Goal: Download file/media

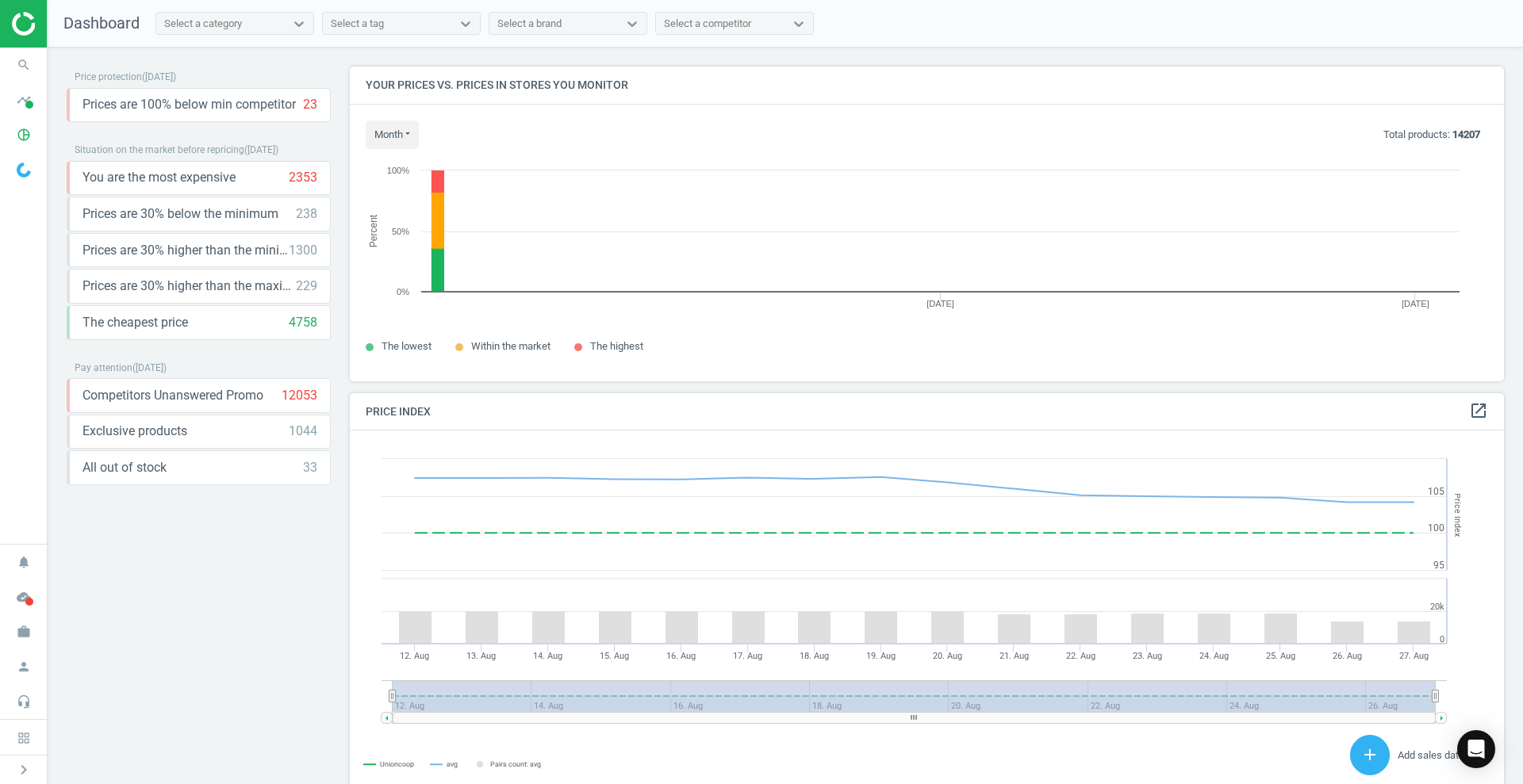
scroll to position [345, 1170]
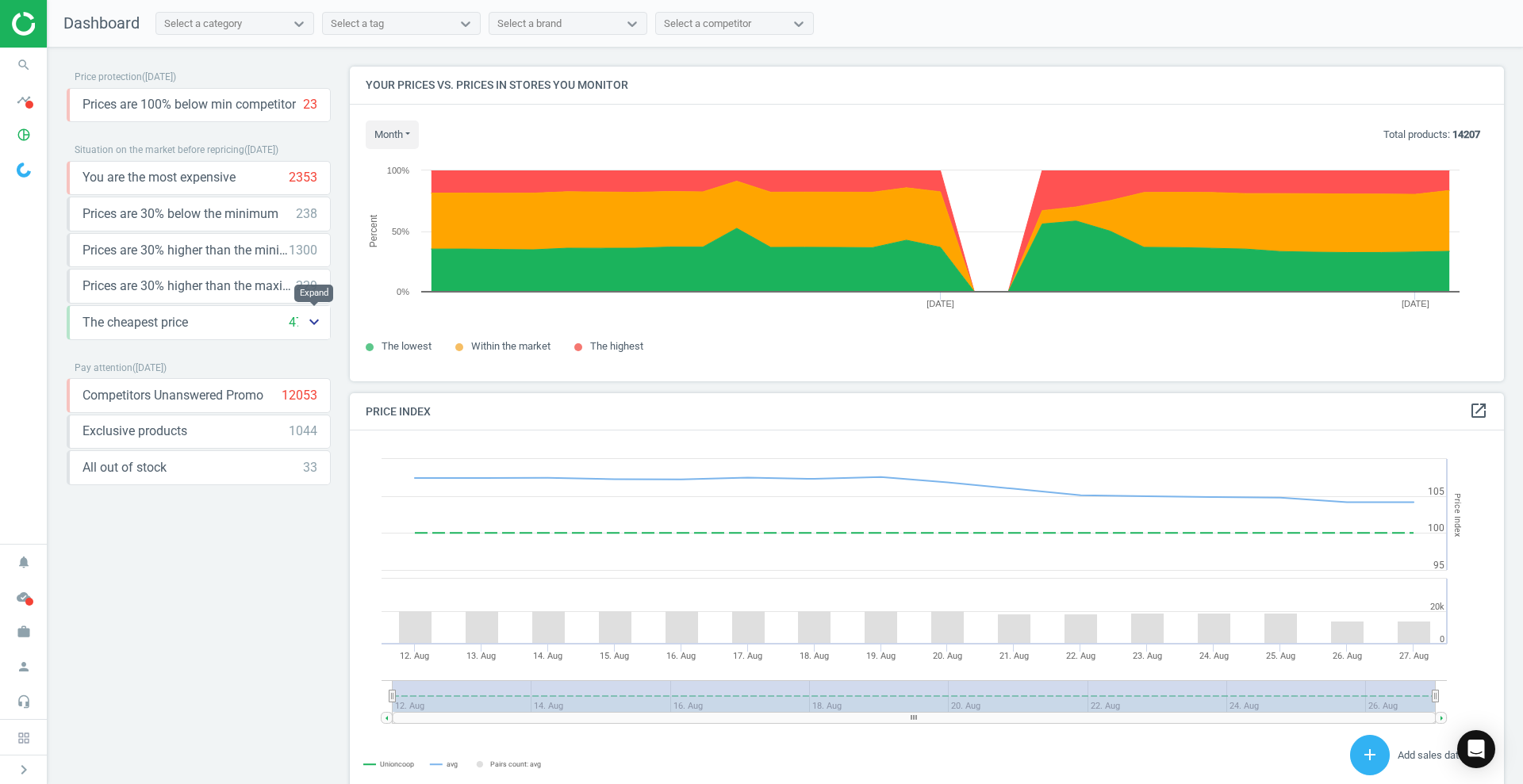
click at [307, 317] on icon "keyboard_arrow_down" at bounding box center [314, 322] width 19 height 19
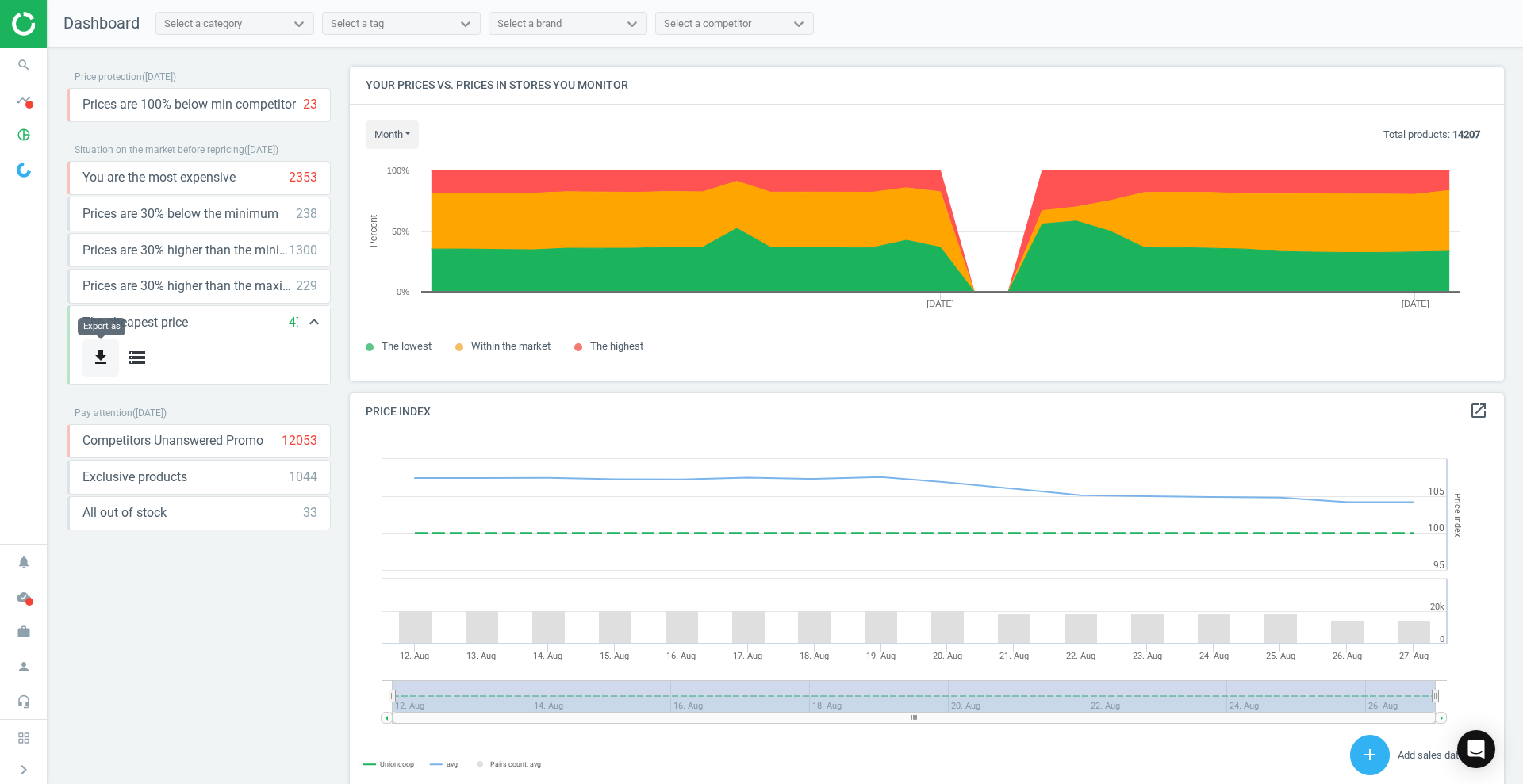
click at [93, 356] on icon "get_app" at bounding box center [101, 357] width 19 height 19
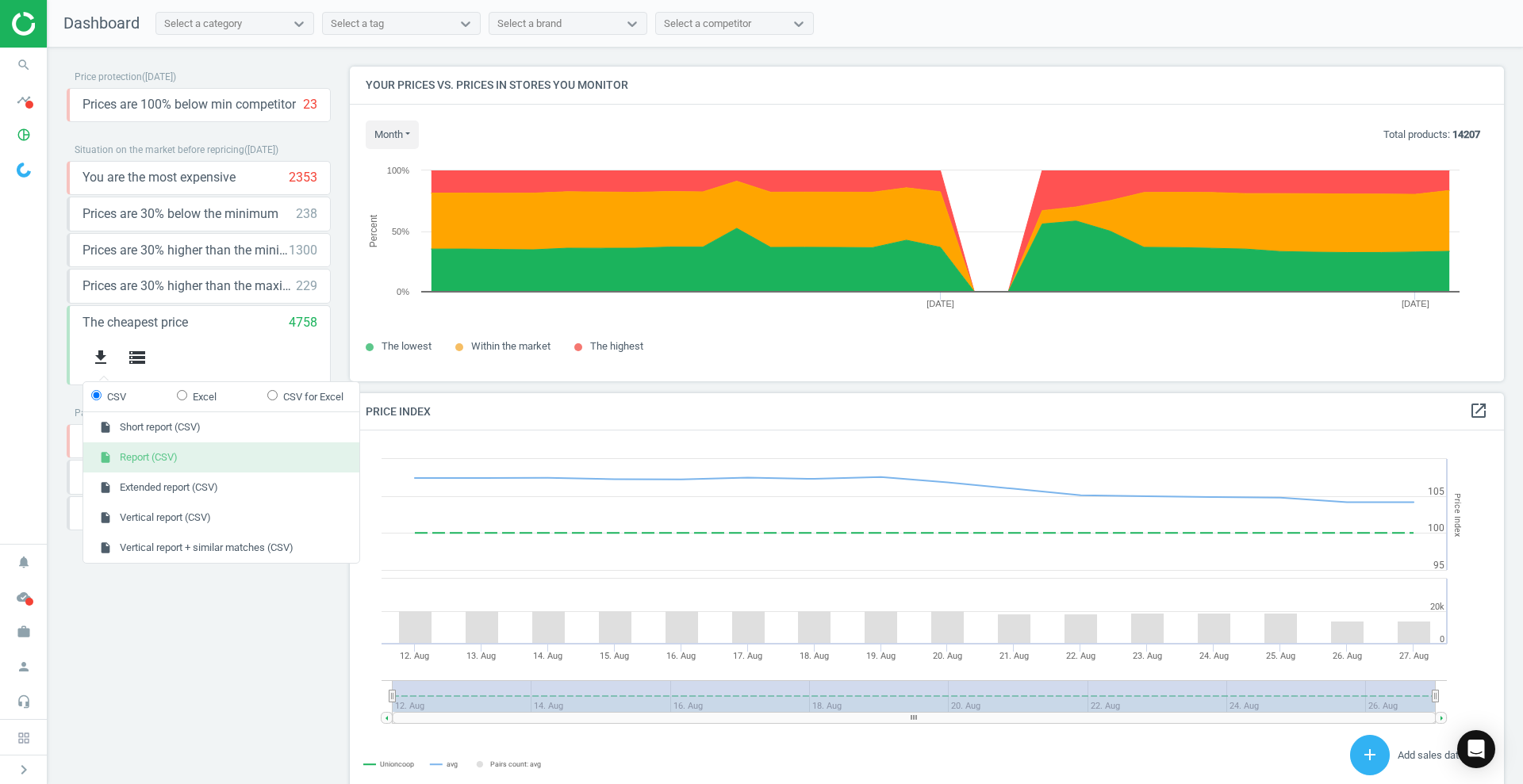
click at [118, 455] on button "insert_drive_file Report (CSV)" at bounding box center [221, 457] width 276 height 31
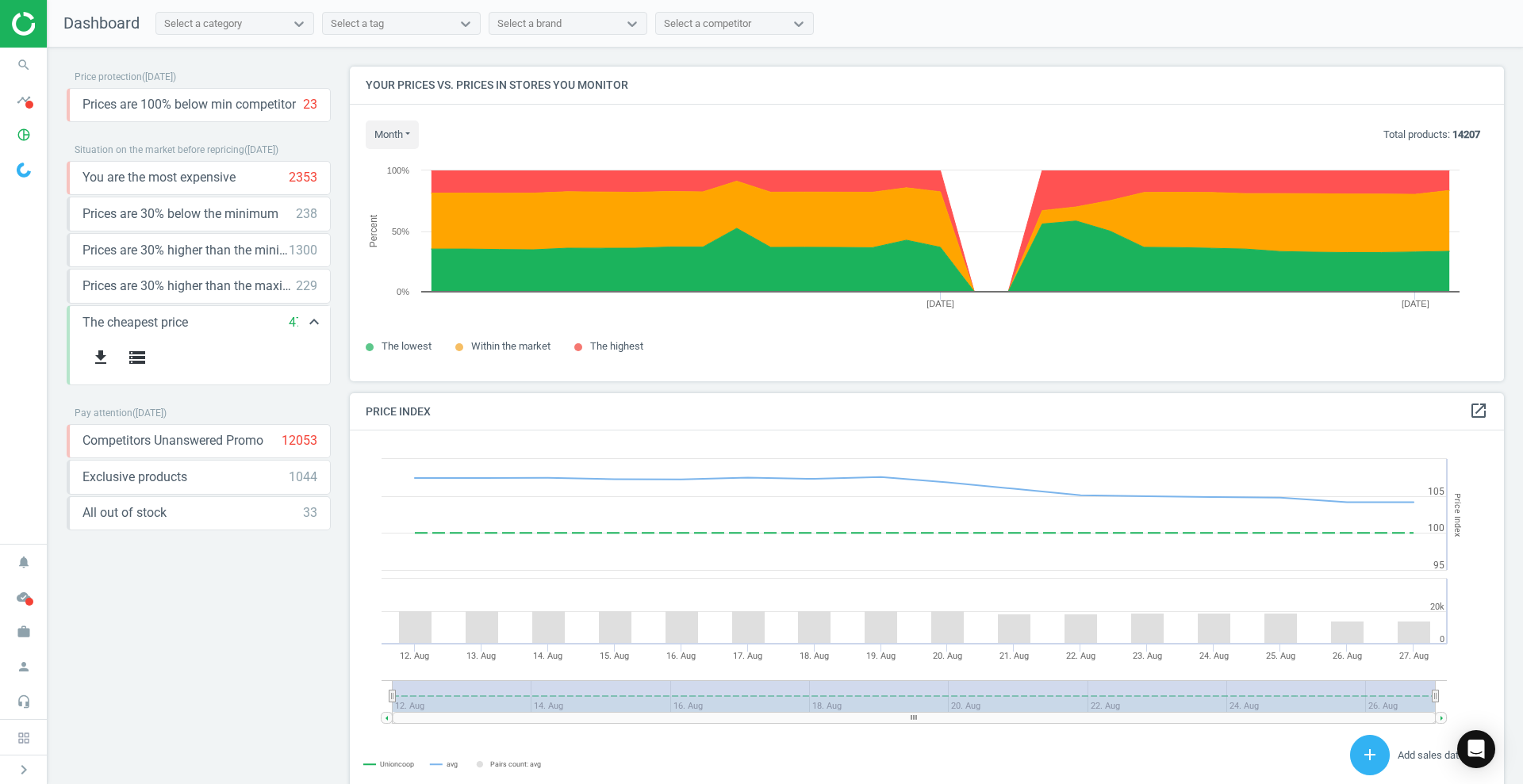
click at [173, 326] on span "The cheapest price" at bounding box center [135, 322] width 106 height 18
copy span "The cheapest price"
